Goal: Task Accomplishment & Management: Use online tool/utility

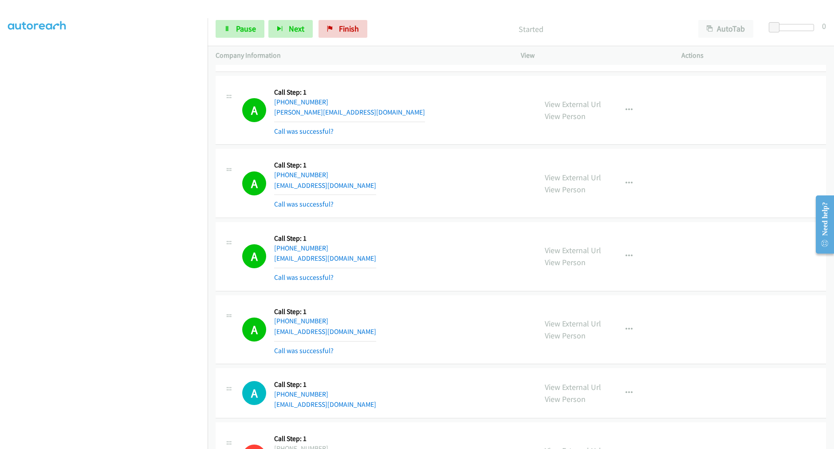
scroll to position [8757, 0]
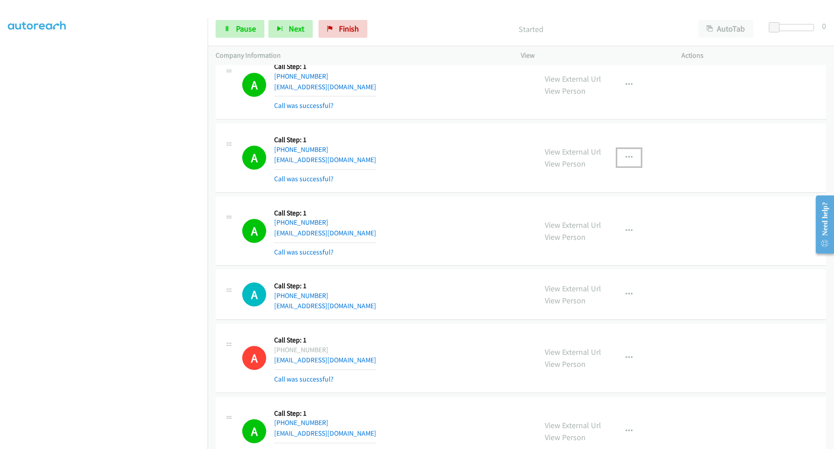
click at [617, 157] on button "button" at bounding box center [629, 158] width 24 height 18
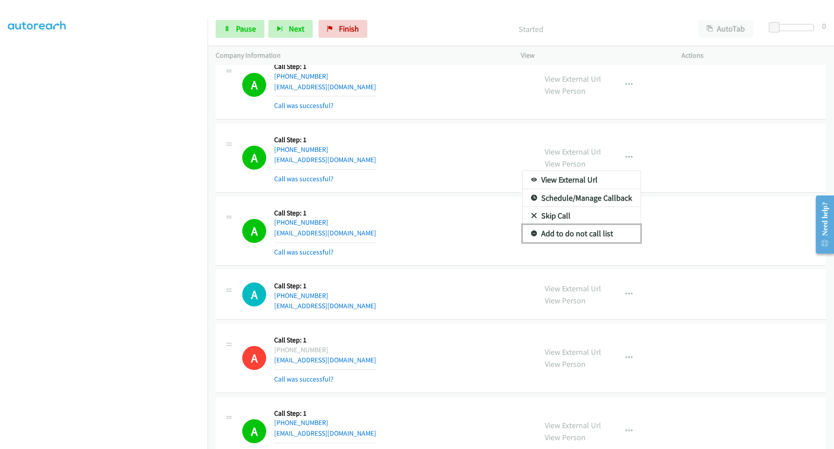
click at [578, 234] on link "Add to do not call list" at bounding box center [582, 234] width 118 height 18
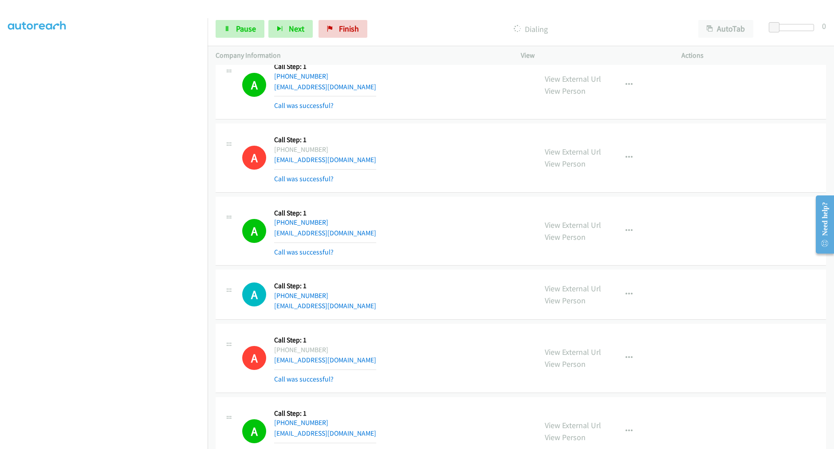
click at [444, 193] on div "A Callback Scheduled Call Step: 1 America/New_York [PHONE_NUMBER] [EMAIL_ADDRES…" at bounding box center [521, 157] width 611 height 69
click at [440, 195] on td "A Callback Scheduled Call Step: 1 America/New_York [PHONE_NUMBER] [EMAIL_ADDRES…" at bounding box center [521, 158] width 627 height 73
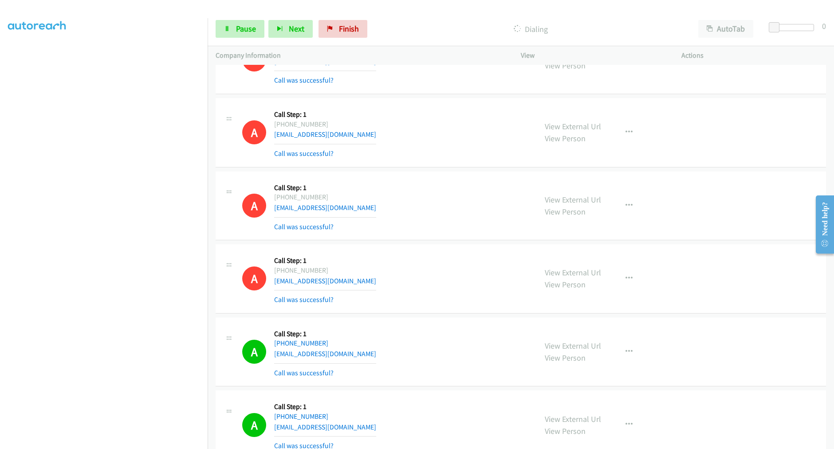
scroll to position [9905, 0]
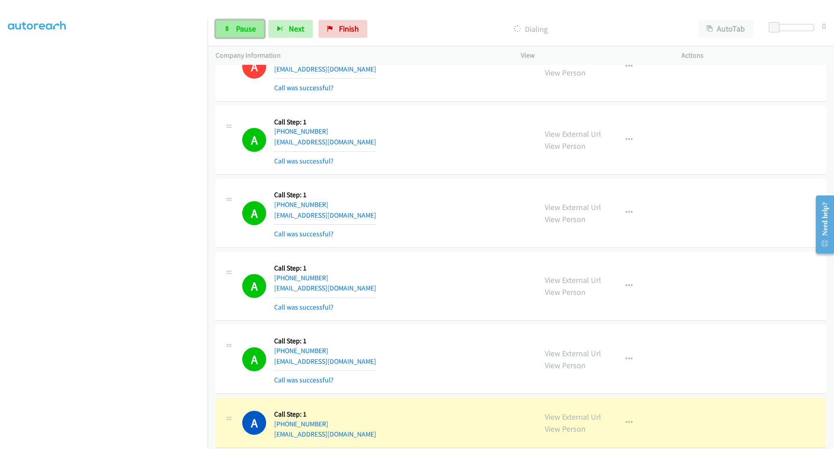
click at [241, 31] on span "Pause" at bounding box center [246, 29] width 20 height 10
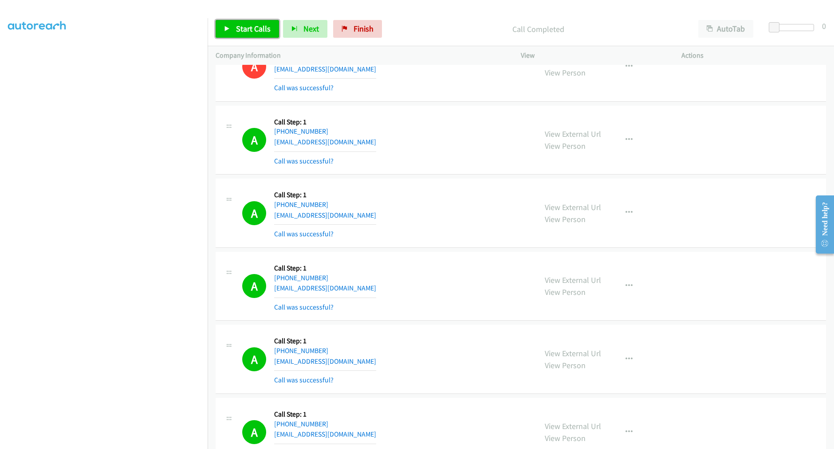
drag, startPoint x: 255, startPoint y: 24, endPoint x: 220, endPoint y: 49, distance: 43.5
click at [255, 24] on span "Start Calls" at bounding box center [253, 29] width 35 height 10
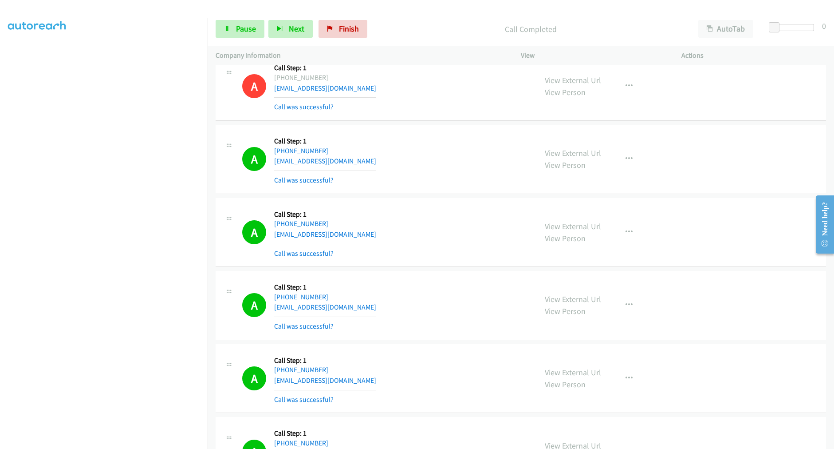
scroll to position [9943, 0]
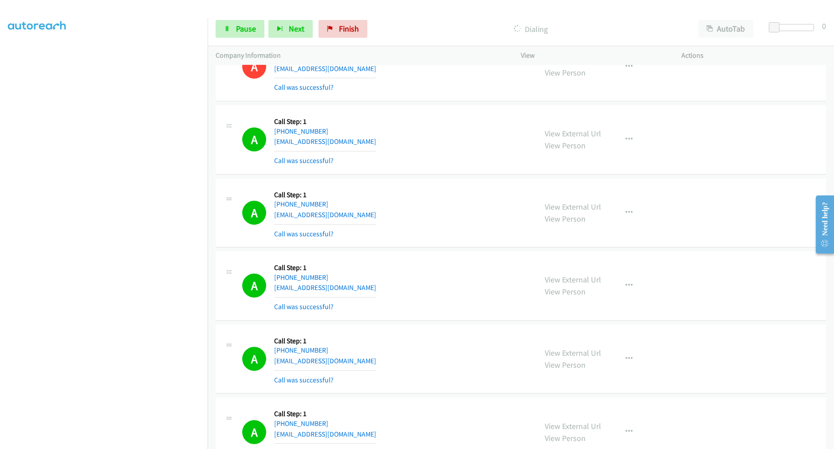
click at [441, 184] on td "A Callback Scheduled Call Step: 1 America/New_York [PHONE_NUMBER] [EMAIL_ADDRES…" at bounding box center [521, 212] width 627 height 73
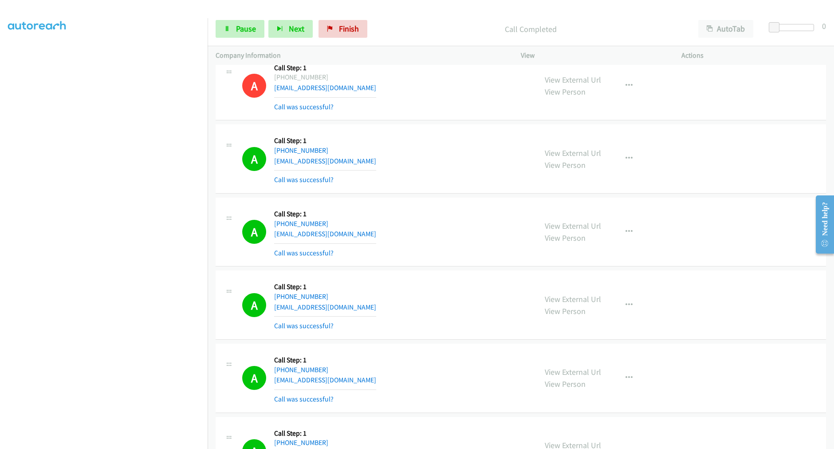
scroll to position [9981, 0]
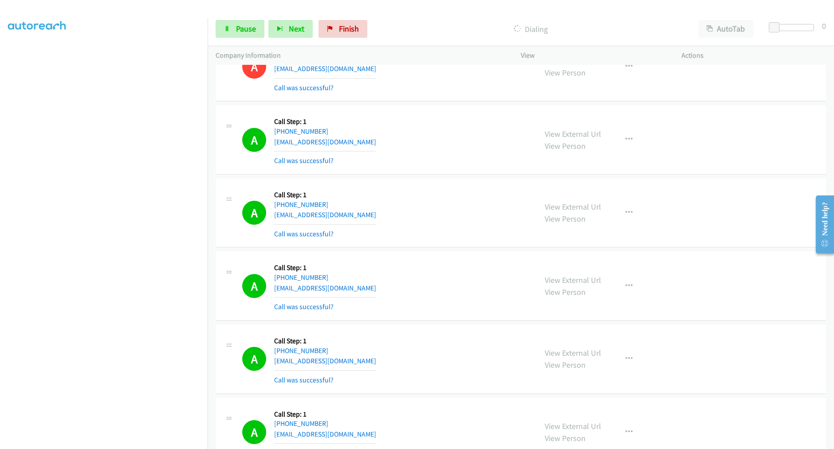
click at [440, 177] on td "A Callback Scheduled Call Step: 1 America/Los_Angeles [PHONE_NUMBER] [EMAIL_ADD…" at bounding box center [521, 139] width 627 height 73
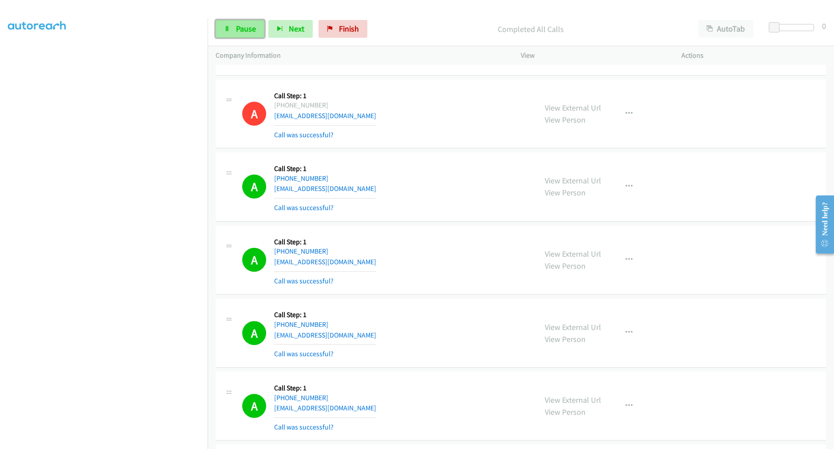
click at [248, 32] on span "Pause" at bounding box center [246, 29] width 20 height 10
click at [244, 28] on span "Start Calls" at bounding box center [253, 29] width 35 height 10
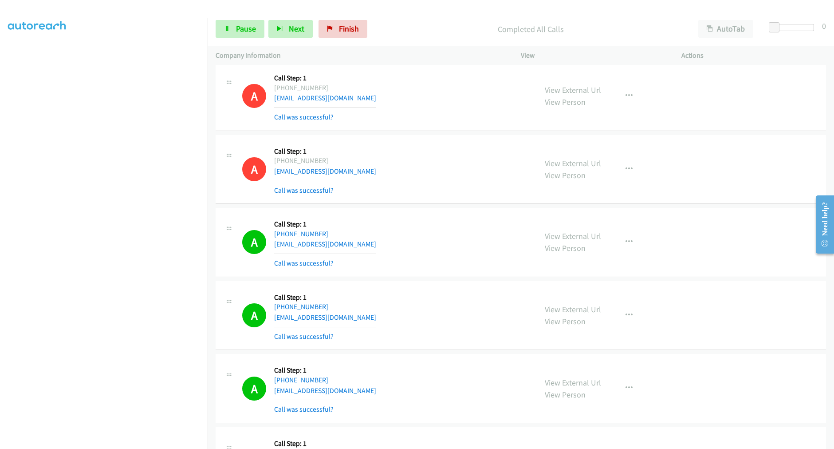
scroll to position [10104, 0]
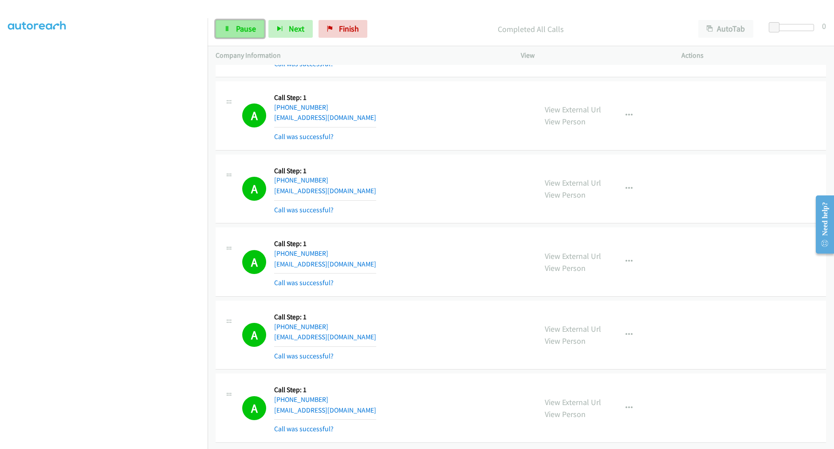
click at [252, 33] on span "Pause" at bounding box center [246, 29] width 20 height 10
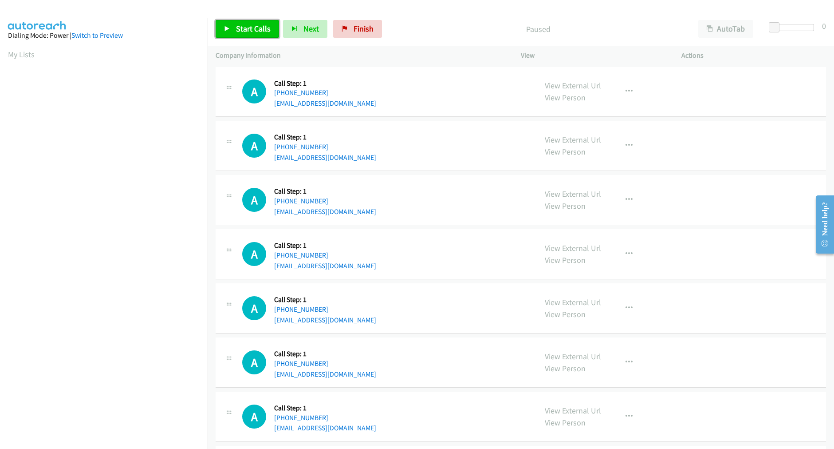
click at [253, 36] on link "Start Calls" at bounding box center [247, 29] width 63 height 18
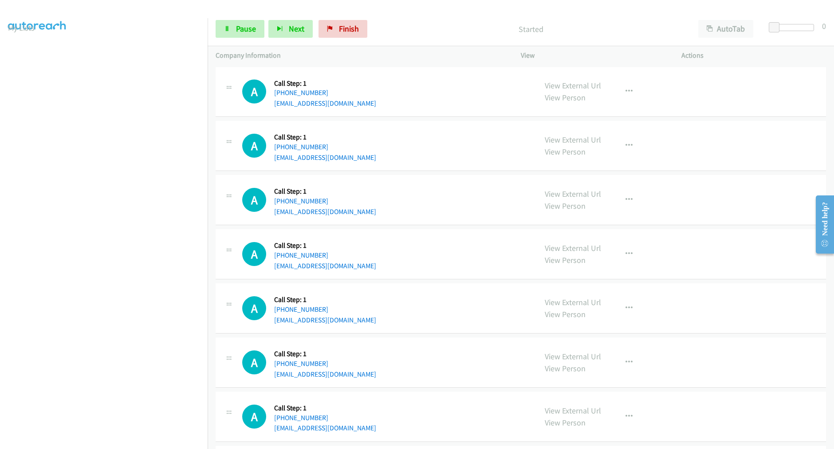
scroll to position [50, 0]
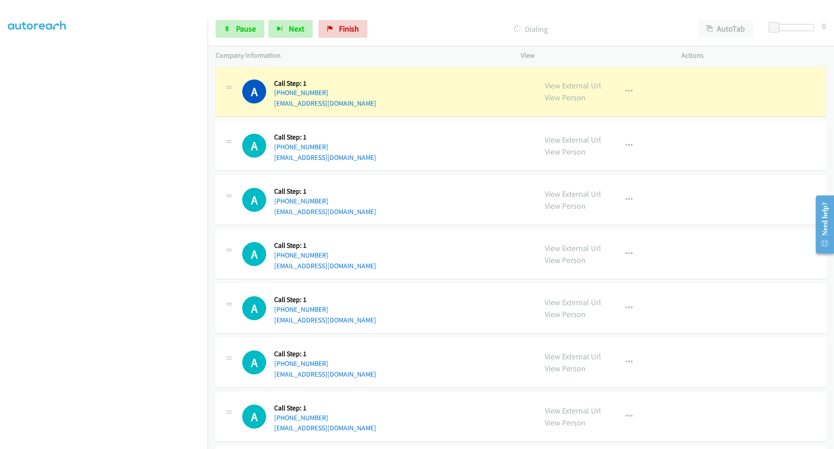
click at [427, 224] on div "A Callback Scheduled Call Step: 1 America/Los_Angeles +1 909-909-8488 lidless_m…" at bounding box center [521, 200] width 611 height 50
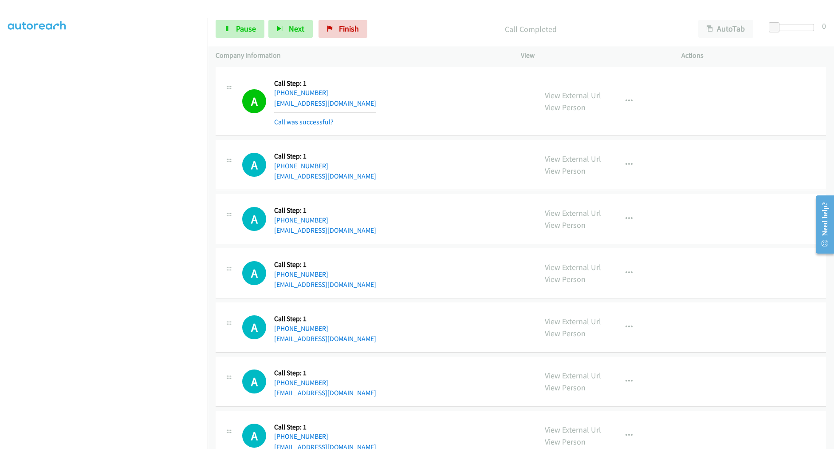
click at [416, 192] on td "A Callback Scheduled Call Step: 1 America/Los_Angeles +1 909-909-8488 lidless_m…" at bounding box center [521, 219] width 627 height 54
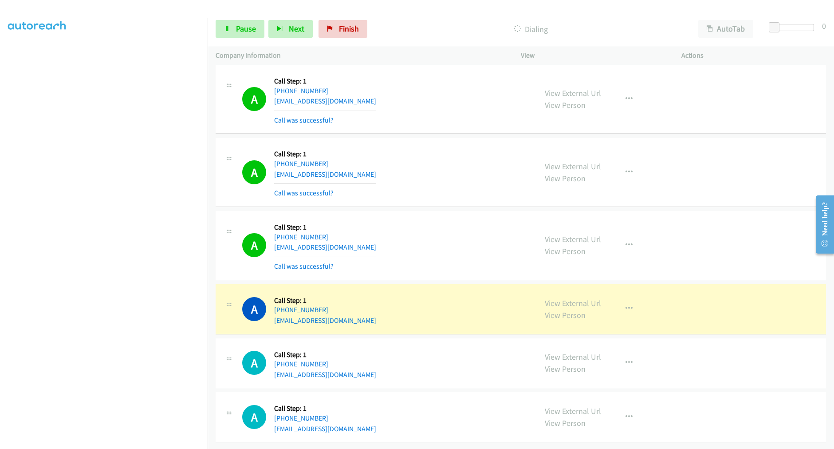
scroll to position [447, 0]
drag, startPoint x: 555, startPoint y: 299, endPoint x: 291, endPoint y: 0, distance: 398.6
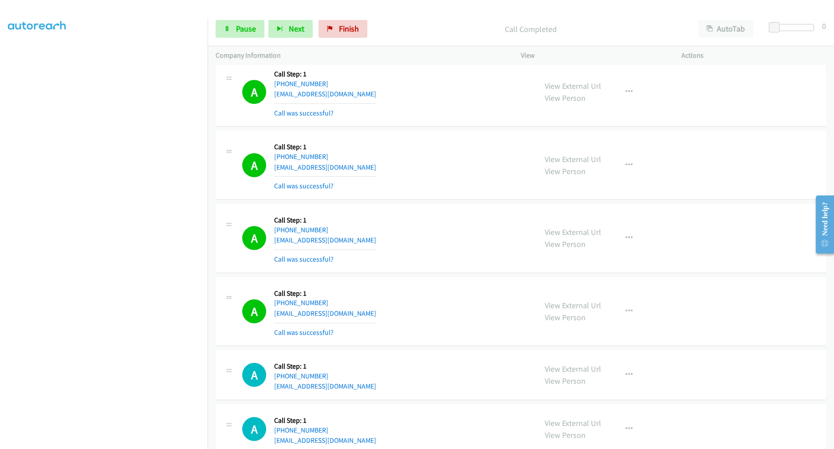
scroll to position [467, 0]
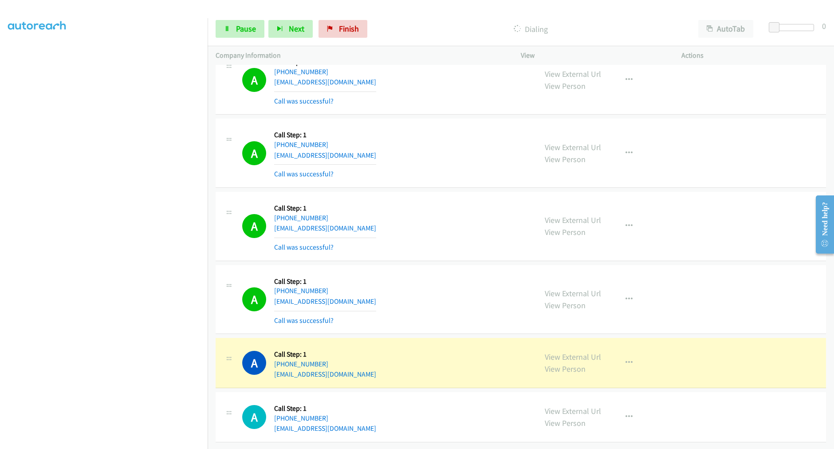
click at [443, 192] on div "A Callback Scheduled Call Step: 1 America/New_York +1 305-527-4726 madisonshim@…" at bounding box center [521, 226] width 611 height 69
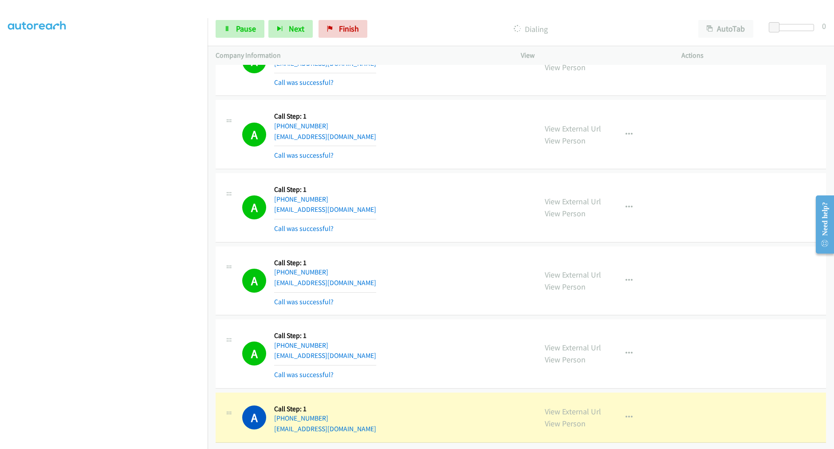
scroll to position [485, 0]
click at [260, 32] on link "Pause" at bounding box center [240, 29] width 49 height 18
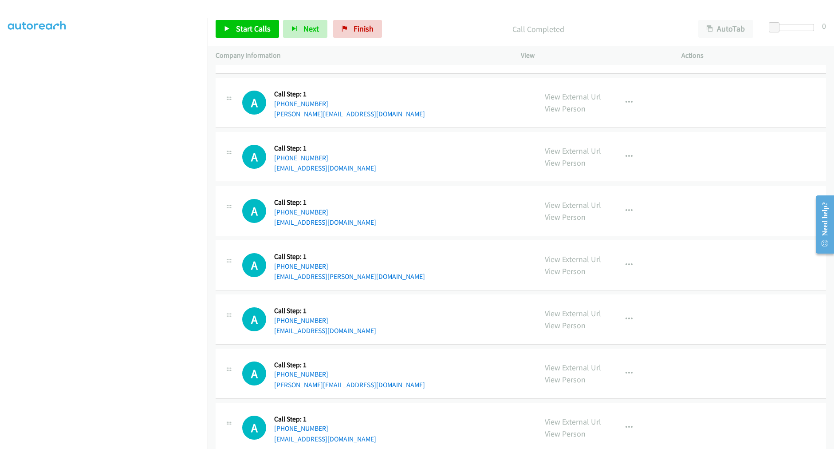
scroll to position [781, 0]
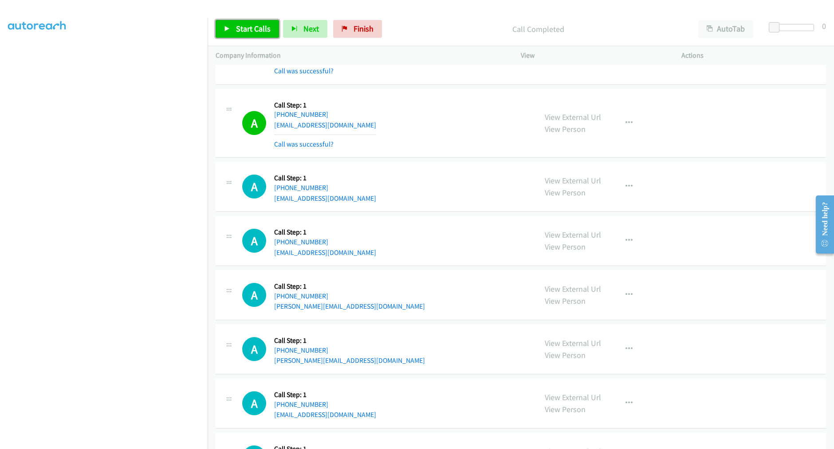
click at [241, 32] on span "Start Calls" at bounding box center [253, 29] width 35 height 10
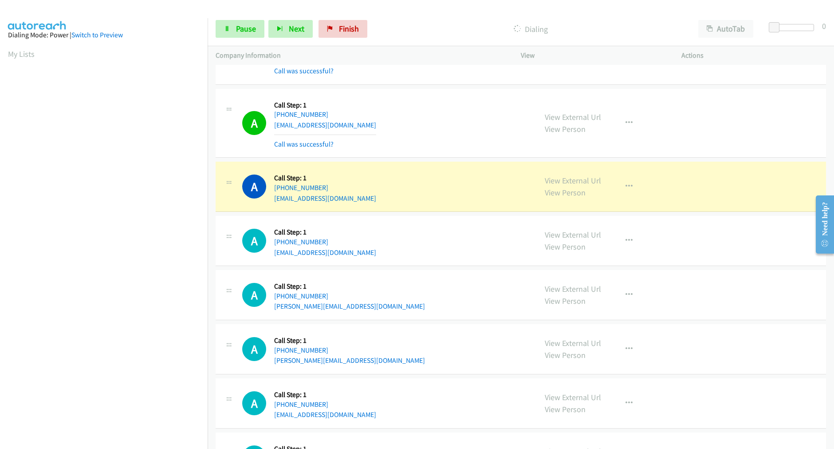
scroll to position [50, 0]
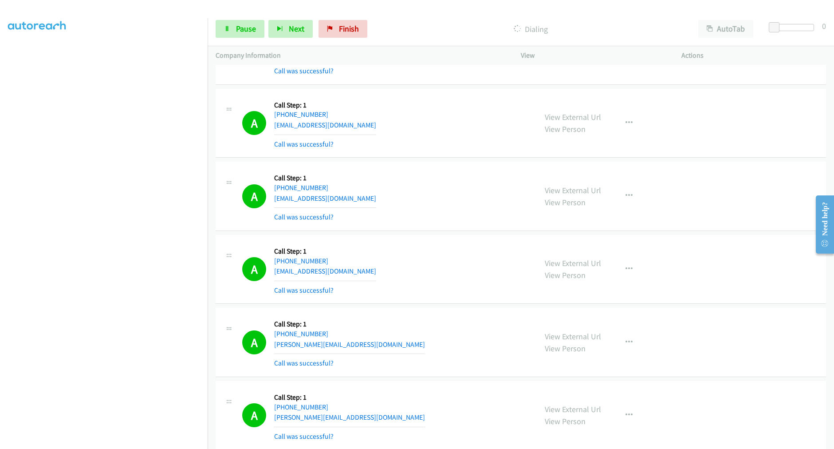
click at [446, 160] on td "A Callback Scheduled Call Step: 1 America/Chicago +1 806-905-8918 tshm123@gmail…" at bounding box center [521, 196] width 627 height 73
click at [438, 161] on td "A Callback Scheduled Call Step: 1 America/Chicago +1 806-905-8918 tshm123@gmail…" at bounding box center [521, 196] width 627 height 73
click at [442, 160] on td "A Callback Scheduled Call Step: 1 America/Chicago +1 806-905-8918 tshm123@gmail…" at bounding box center [521, 196] width 627 height 73
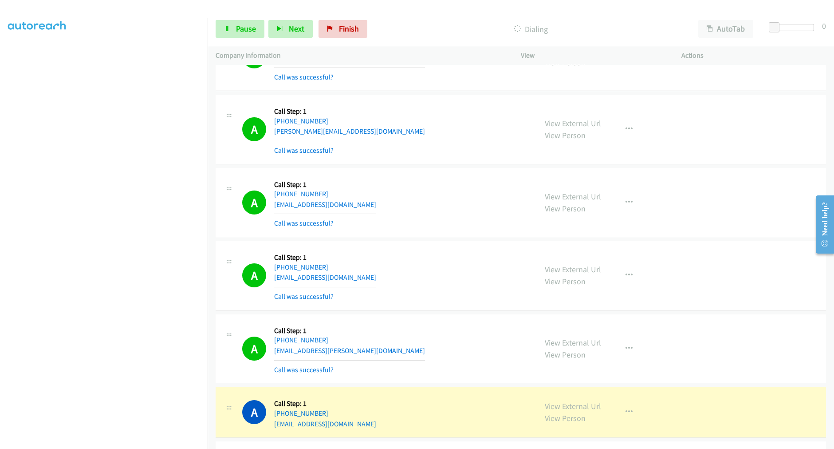
scroll to position [1225, 0]
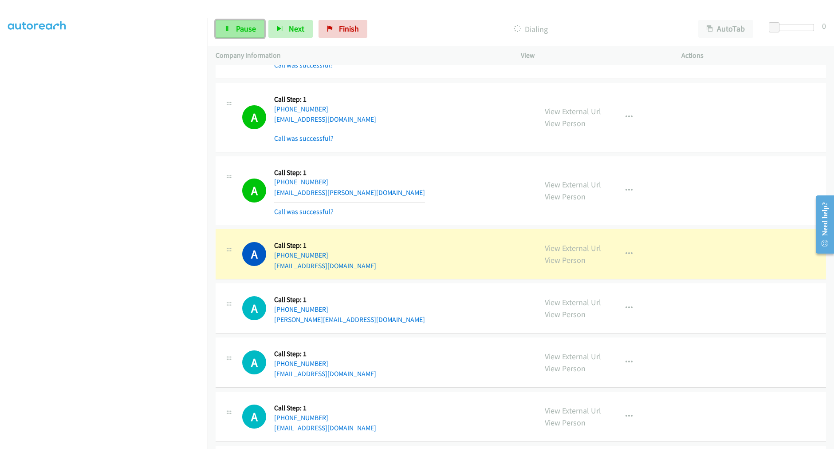
click at [237, 24] on span "Pause" at bounding box center [246, 29] width 20 height 10
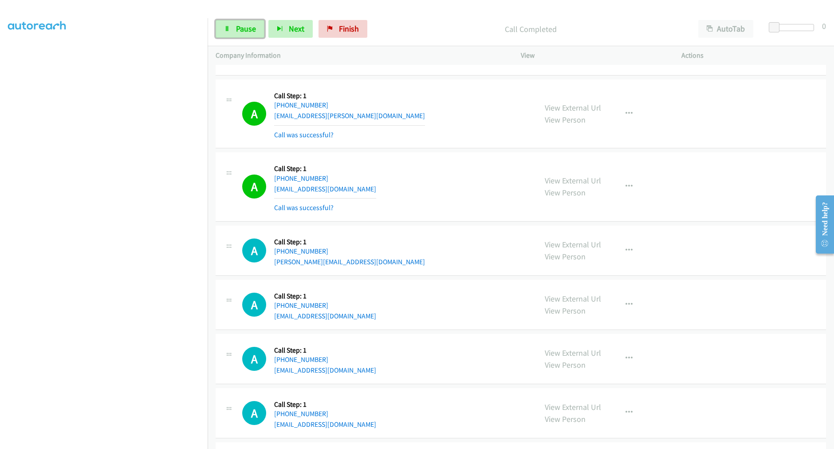
scroll to position [1373, 0]
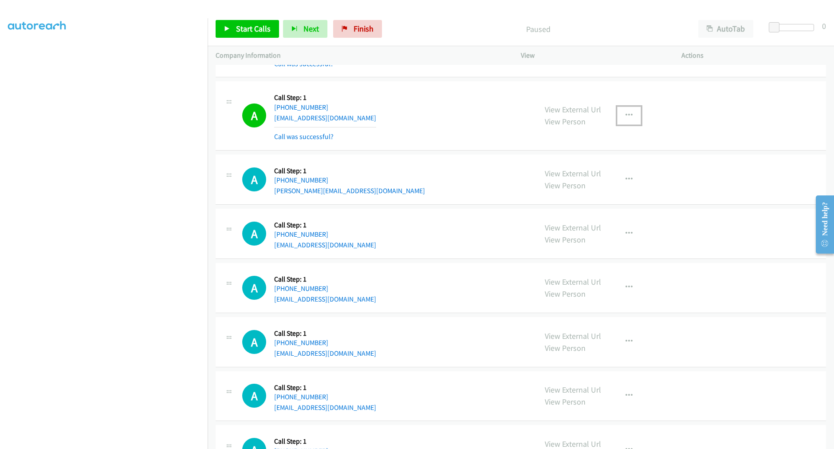
click at [618, 117] on button "button" at bounding box center [629, 115] width 24 height 18
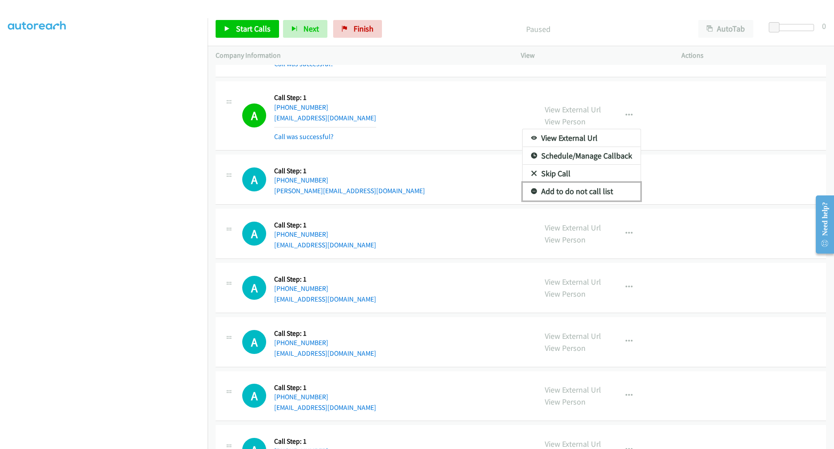
click at [565, 190] on link "Add to do not call list" at bounding box center [582, 191] width 118 height 18
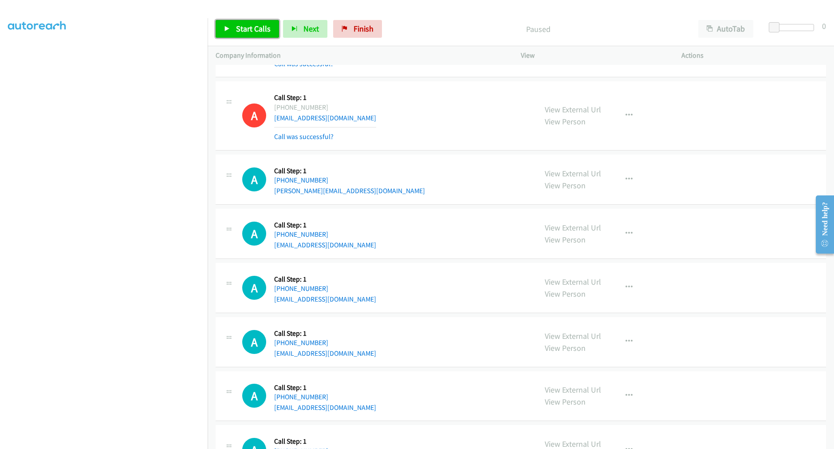
drag, startPoint x: 255, startPoint y: 30, endPoint x: 265, endPoint y: 42, distance: 16.0
click at [255, 30] on span "Start Calls" at bounding box center [253, 29] width 35 height 10
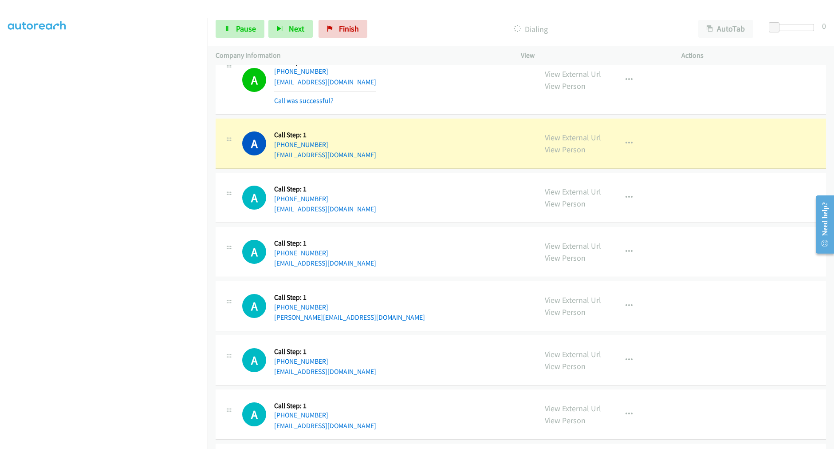
scroll to position [1915, 0]
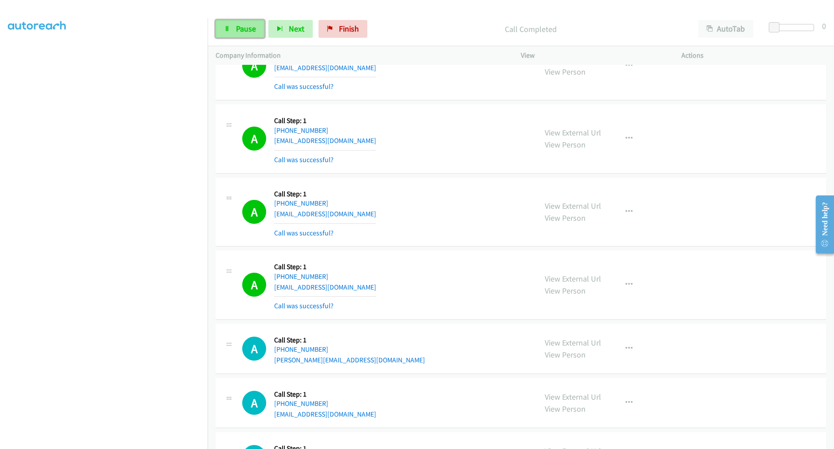
click at [238, 27] on span "Pause" at bounding box center [246, 29] width 20 height 10
click at [241, 28] on span "Start Calls" at bounding box center [253, 29] width 35 height 10
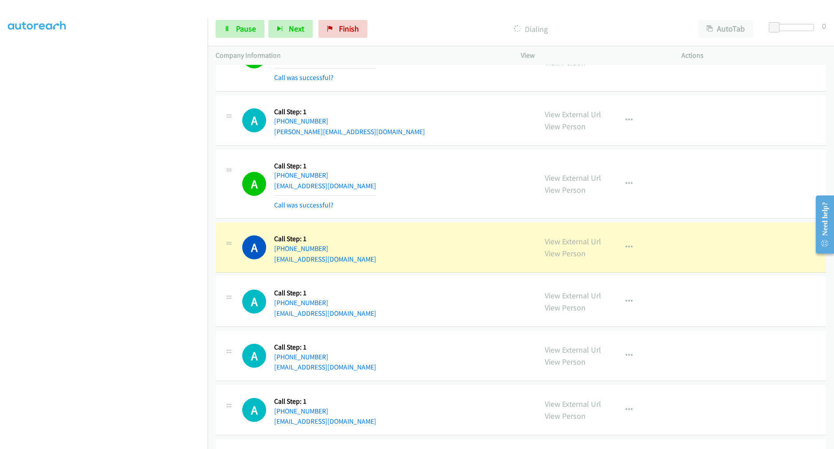
scroll to position [2252, 0]
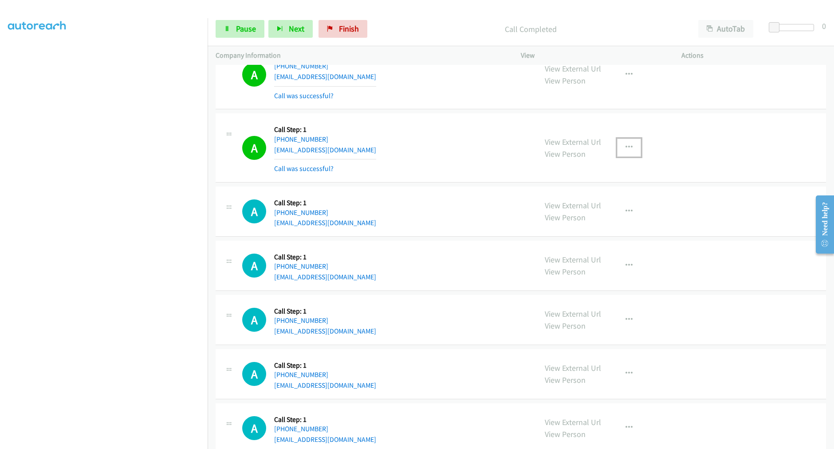
click at [632, 148] on button "button" at bounding box center [629, 147] width 24 height 18
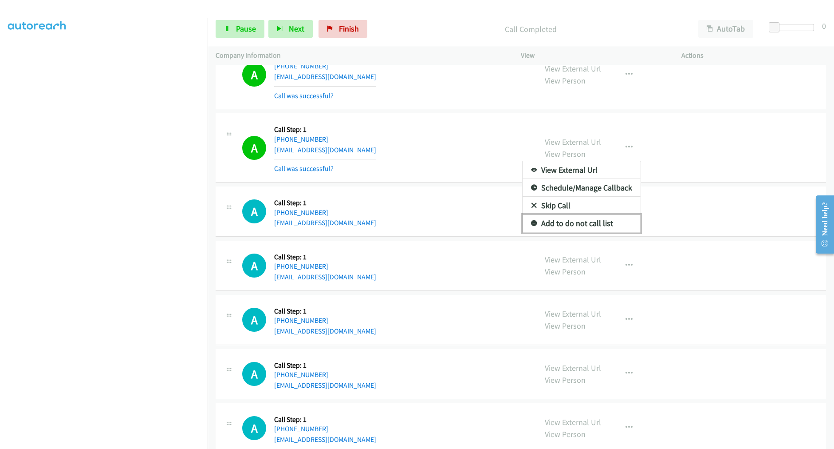
click at [573, 225] on link "Add to do not call list" at bounding box center [582, 223] width 118 height 18
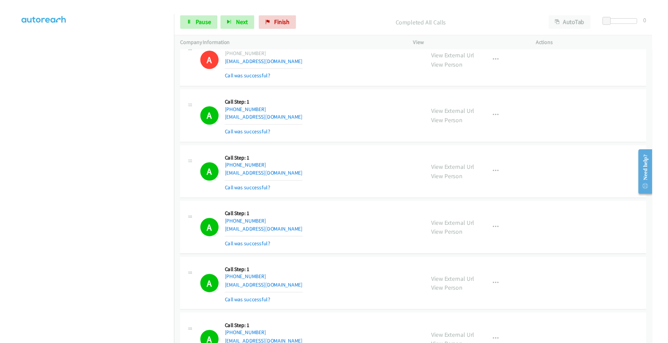
scroll to position [2432, 0]
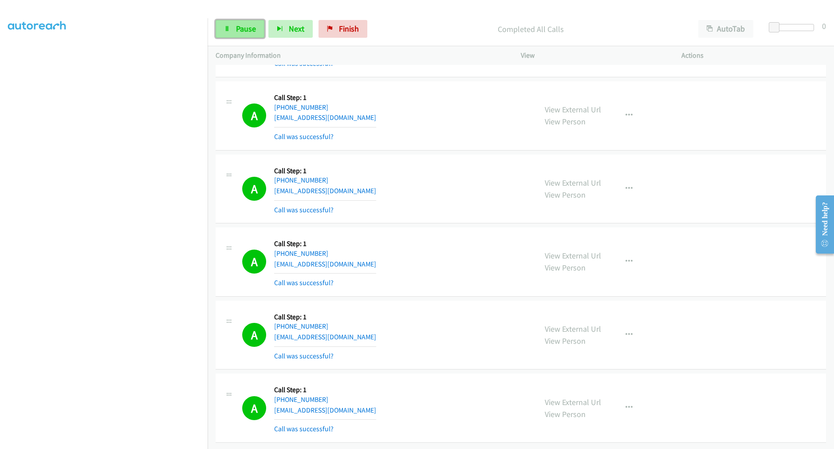
click at [240, 28] on span "Pause" at bounding box center [246, 29] width 20 height 10
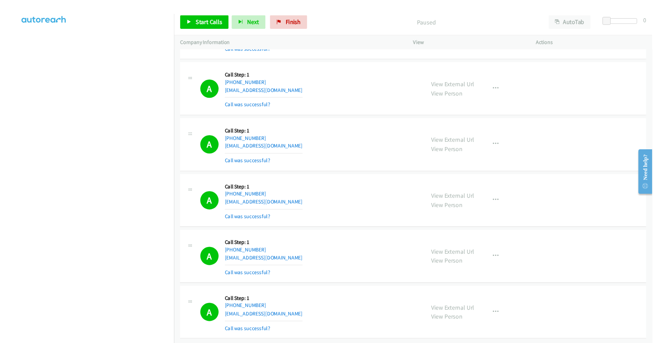
scroll to position [50, 0]
